Goal: Task Accomplishment & Management: Use online tool/utility

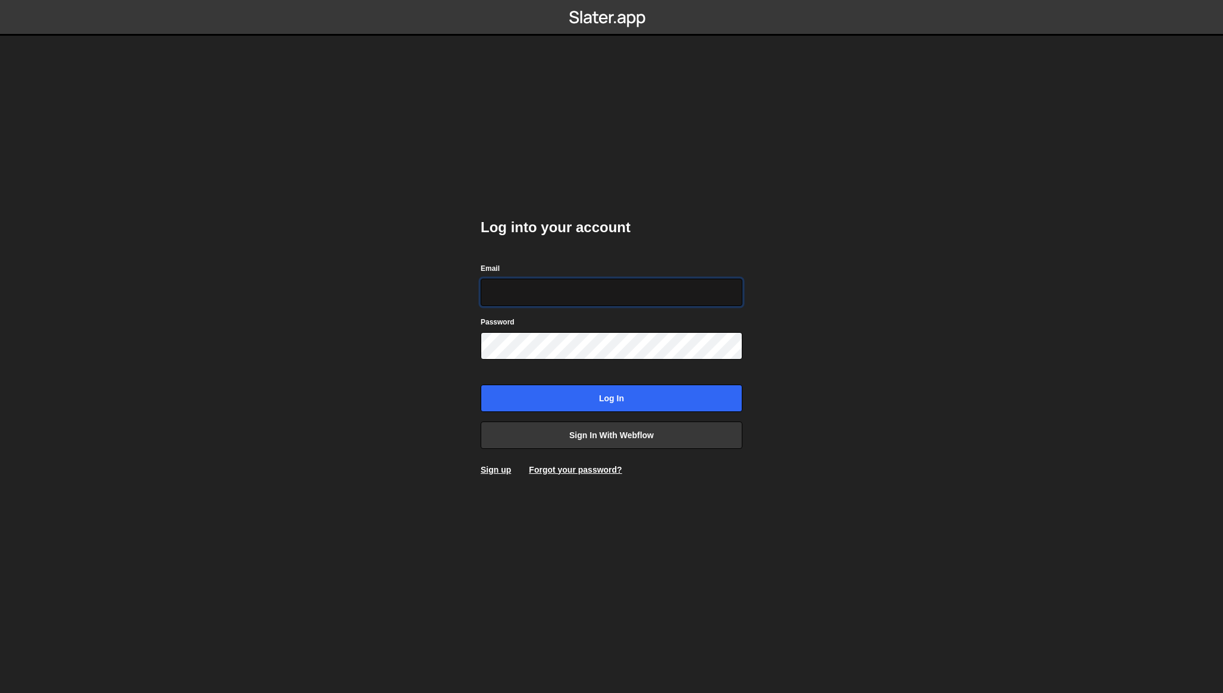
type input "shaunheath@ymail.com"
click at [529, 397] on input "Log in" at bounding box center [612, 397] width 262 height 27
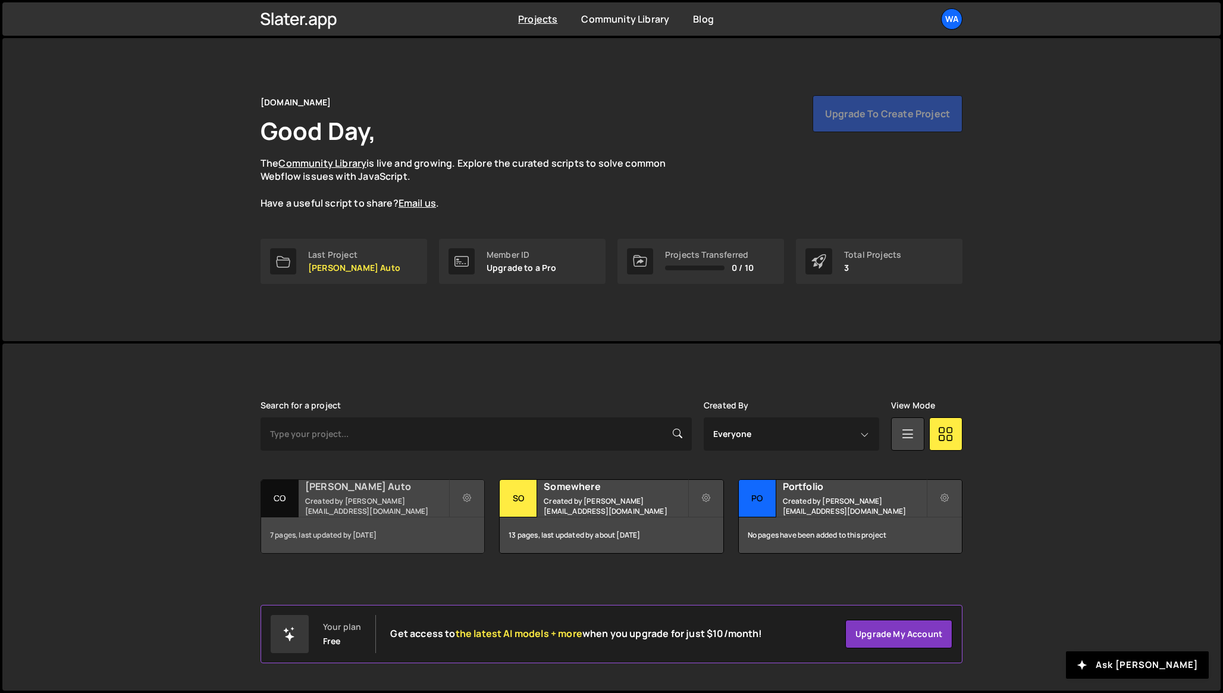
click at [403, 506] on small "Created by [PERSON_NAME][EMAIL_ADDRESS][DOMAIN_NAME]" at bounding box center [376, 506] width 143 height 20
click at [572, 493] on h2 "Somewhere" at bounding box center [615, 486] width 143 height 13
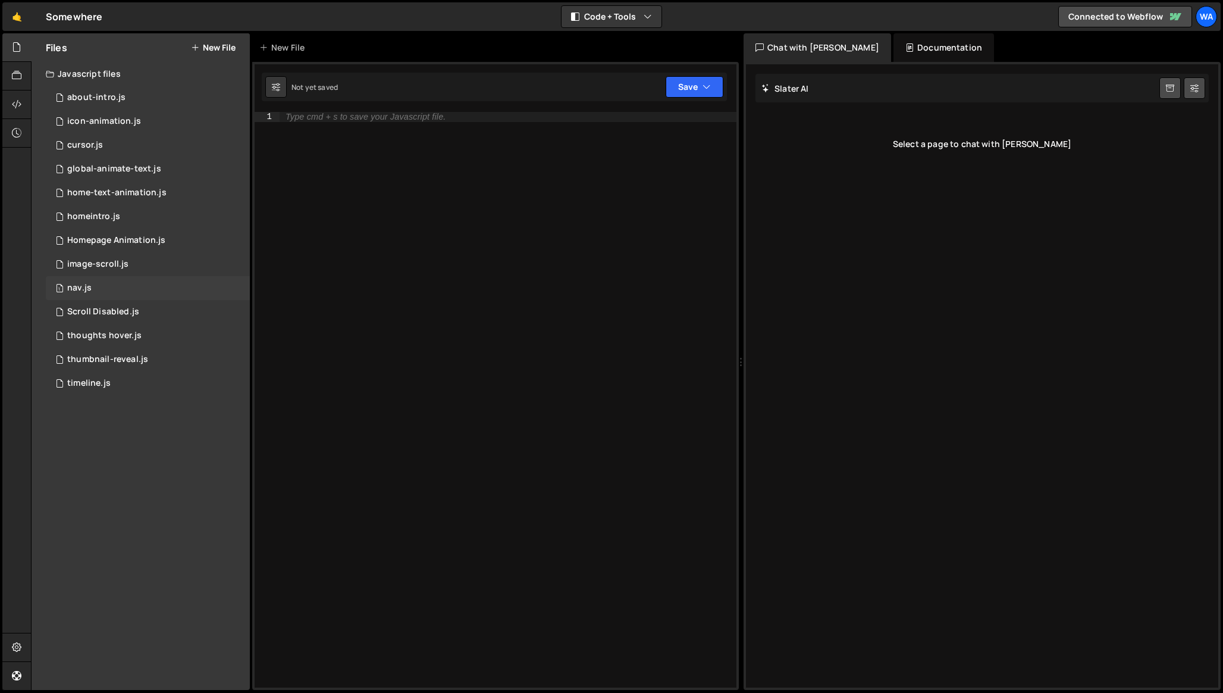
click at [143, 292] on div "1 nav.js 0" at bounding box center [148, 288] width 204 height 24
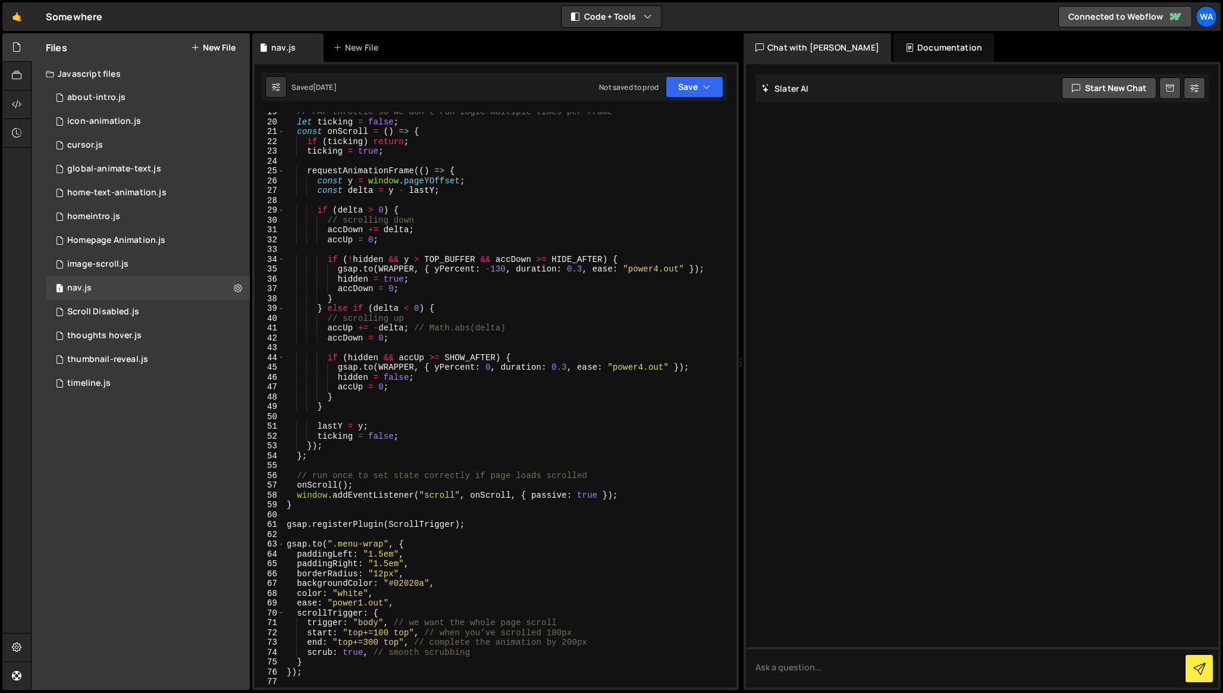
scroll to position [180, 0]
drag, startPoint x: 390, startPoint y: 585, endPoint x: 425, endPoint y: 588, distance: 34.6
click at [425, 588] on div "// rAF throttle so we don’t run logic multiple times per frame let ticking = fa…" at bounding box center [507, 405] width 447 height 595
paste textarea "rgb(2 2 10 / 20%)"
type textarea "backgroundColor: "rgb(2 2 10 / 20%)","
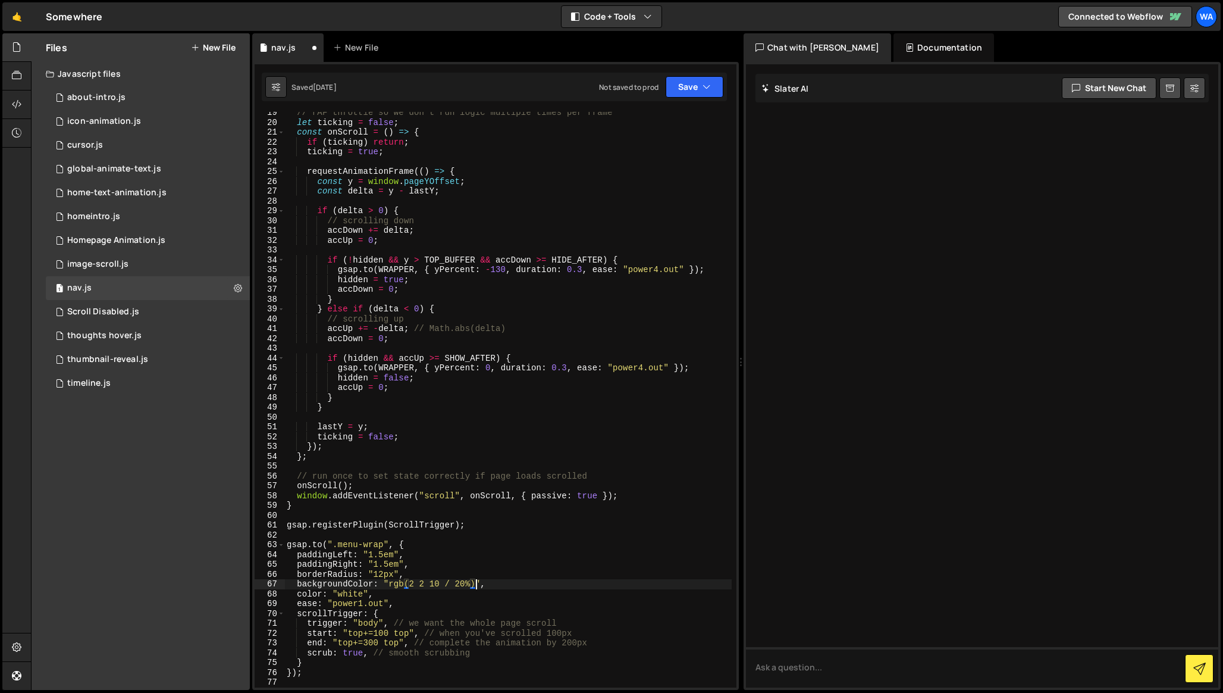
click at [510, 519] on div "// rAF throttle so we don’t run logic multiple times per frame let ticking = fa…" at bounding box center [507, 405] width 447 height 595
click at [688, 93] on button "Save" at bounding box center [695, 86] width 58 height 21
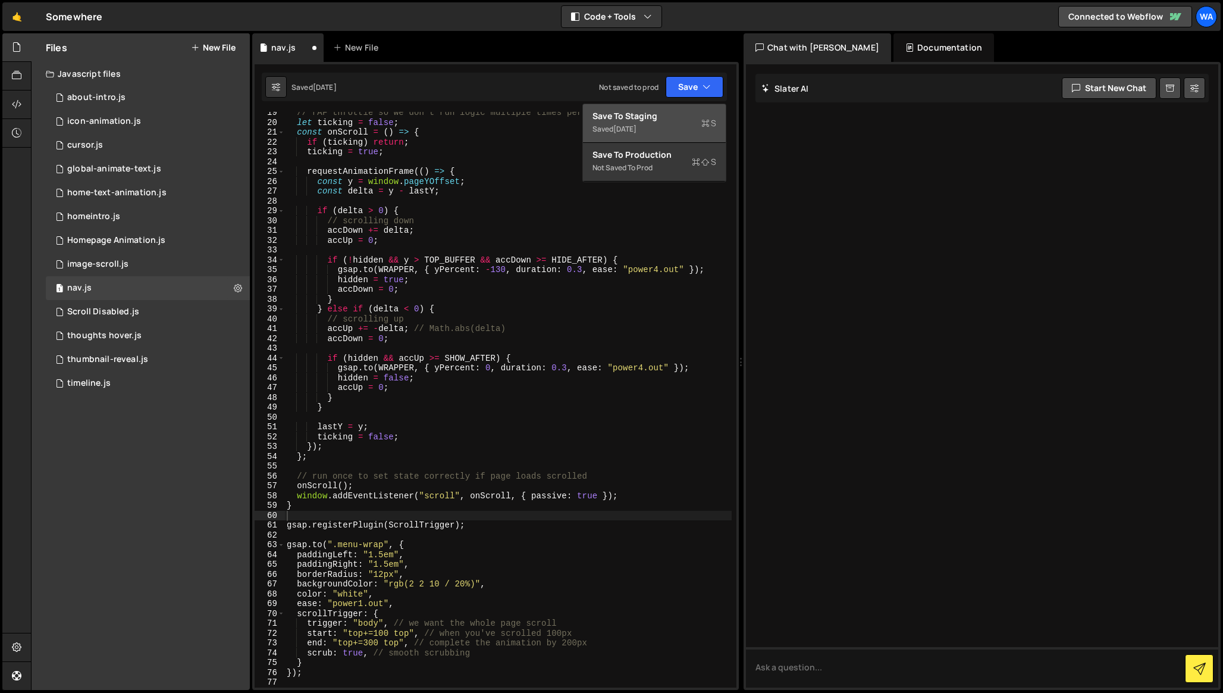
click at [679, 117] on div "Save to Staging S" at bounding box center [655, 116] width 124 height 12
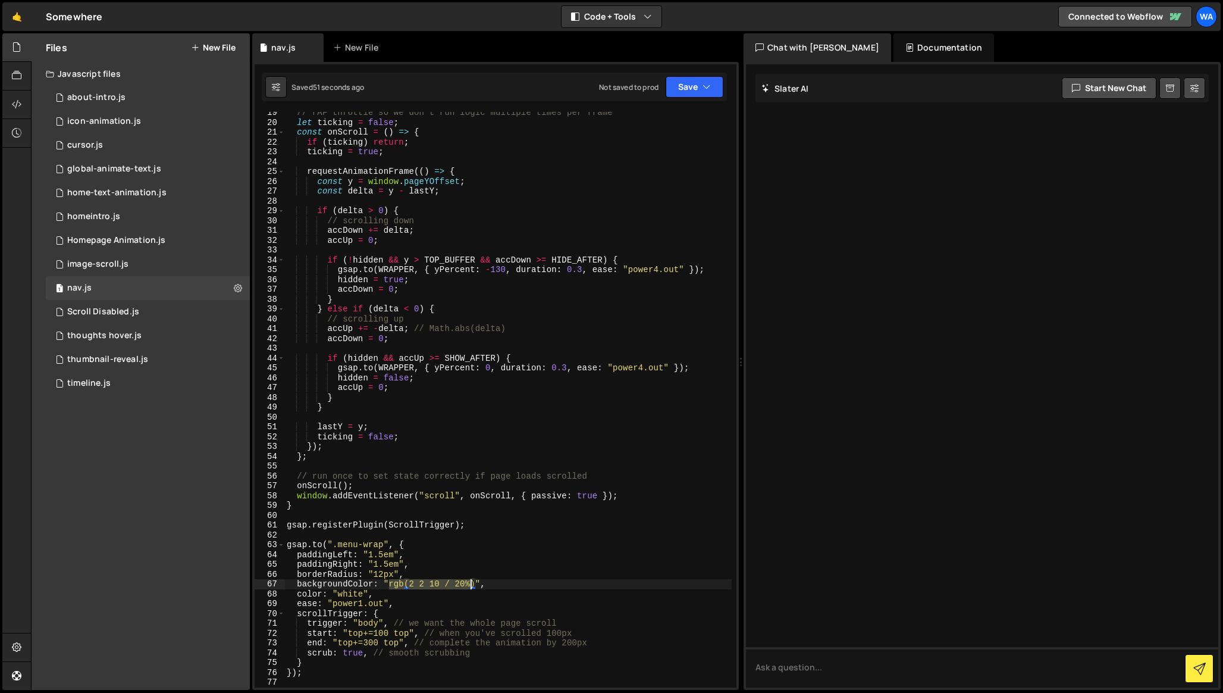
drag, startPoint x: 391, startPoint y: 586, endPoint x: 473, endPoint y: 585, distance: 82.1
click at [473, 585] on div "// rAF throttle so we don’t run logic multiple times per frame let ticking = fa…" at bounding box center [507, 405] width 447 height 595
paste textarea "#00000040"
type textarea "backgroundColor: "#00000040","
click at [680, 83] on button "Save" at bounding box center [695, 86] width 58 height 21
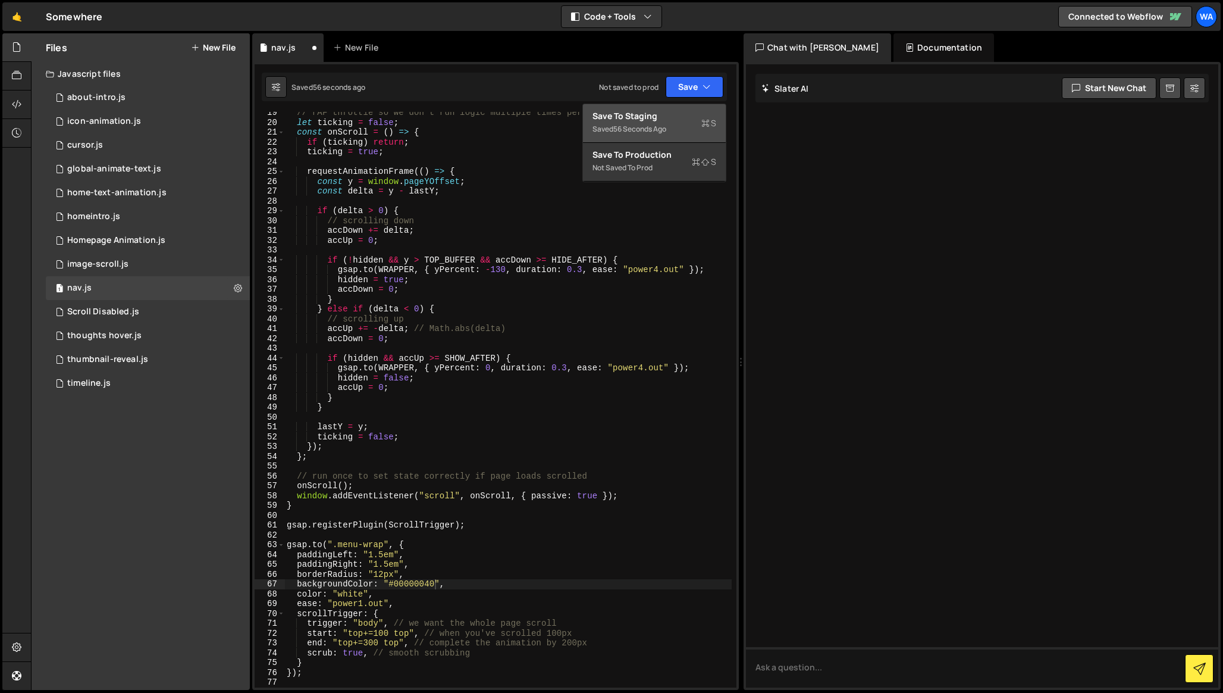
click at [669, 117] on div "Save to Staging S" at bounding box center [655, 116] width 124 height 12
click at [459, 584] on div "// rAF throttle so we don’t run logic multiple times per frame let ticking = fa…" at bounding box center [507, 405] width 447 height 595
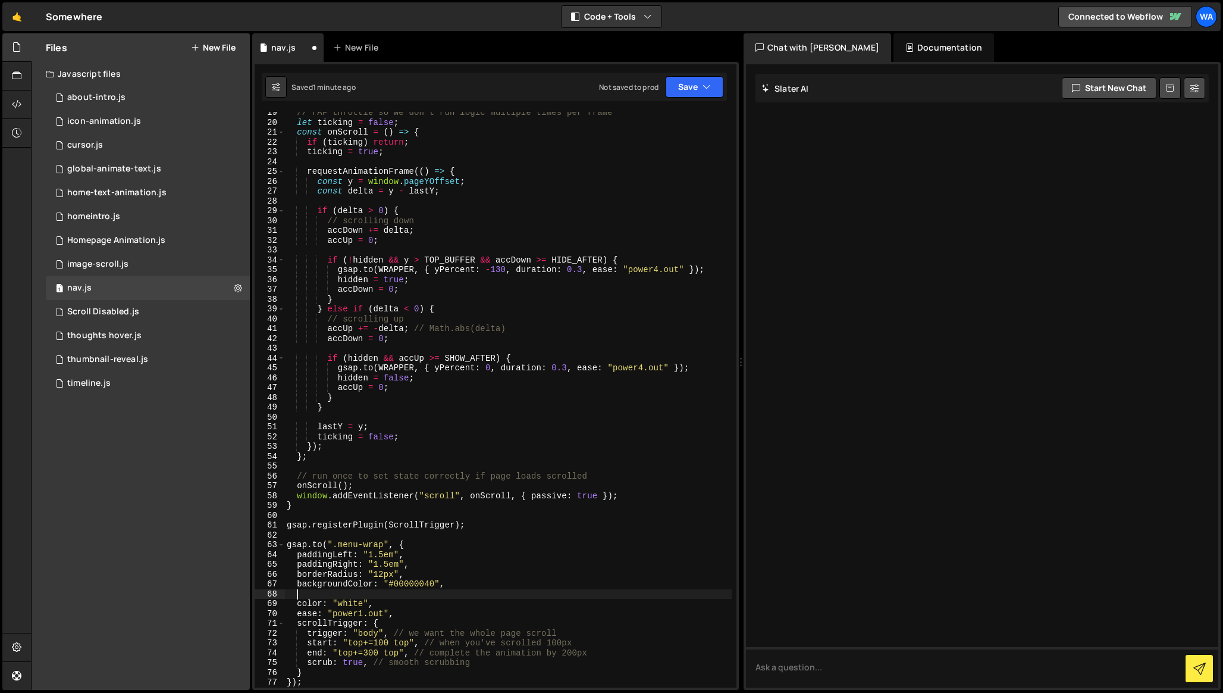
paste textarea "backdrop-filter: blur(20px);"
click at [347, 593] on div "// rAF throttle so we don’t run logic multiple times per frame let ticking = fa…" at bounding box center [507, 405] width 447 height 595
click at [380, 593] on div "// rAF throttle so we don’t run logic multiple times per frame let ticking = fa…" at bounding box center [507, 405] width 447 height 595
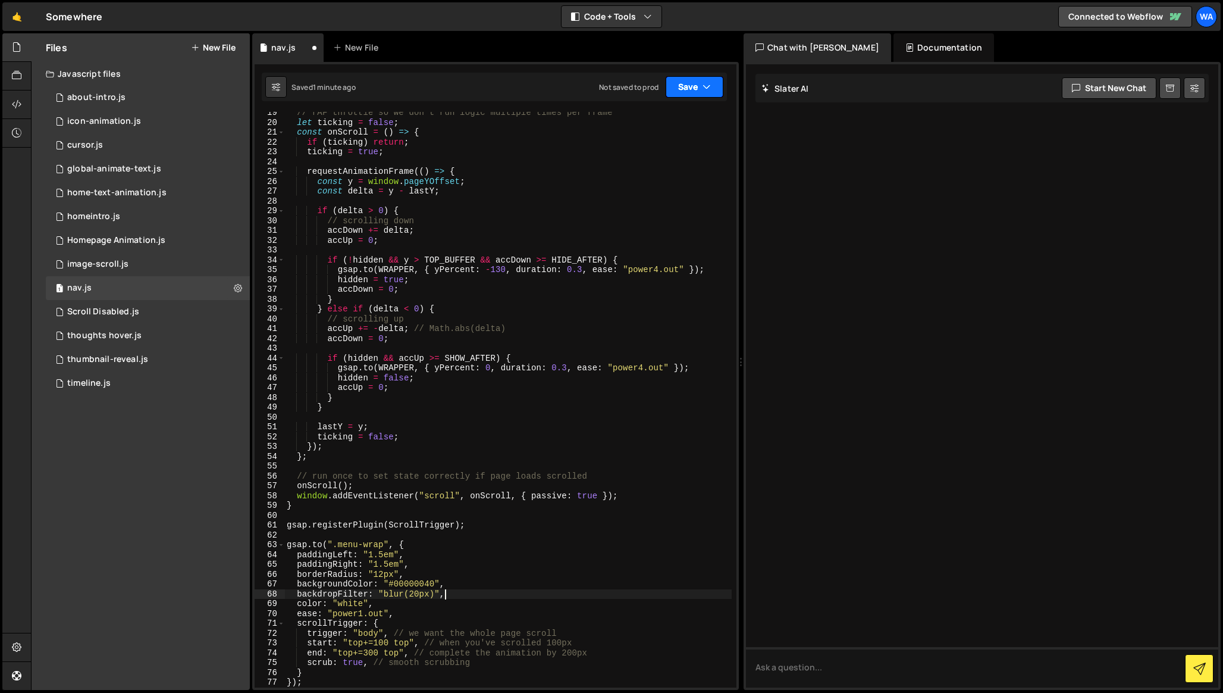
type textarea "backdropFilter: "blur(20px)","
click at [675, 85] on button "Save" at bounding box center [695, 86] width 58 height 21
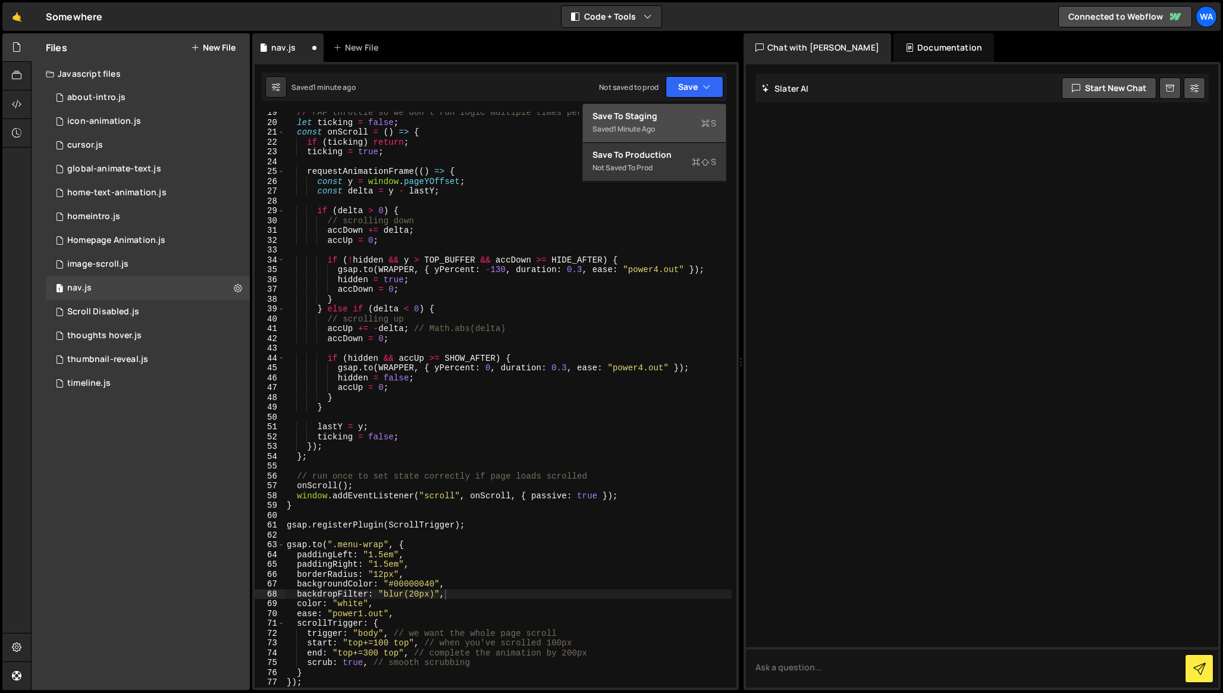
click at [635, 127] on div "1 minute ago" at bounding box center [634, 129] width 42 height 10
